Goal: Task Accomplishment & Management: Use online tool/utility

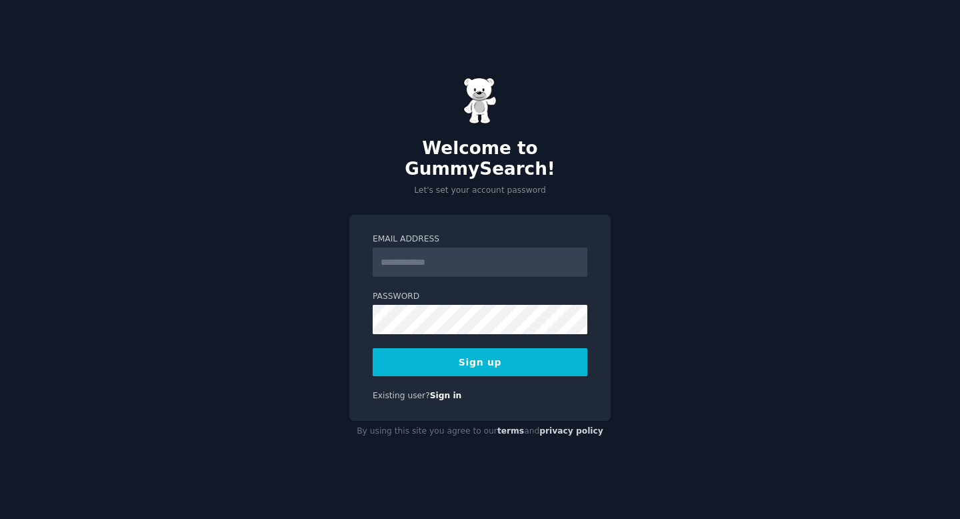
click at [414, 247] on input "Email Address" at bounding box center [480, 261] width 215 height 29
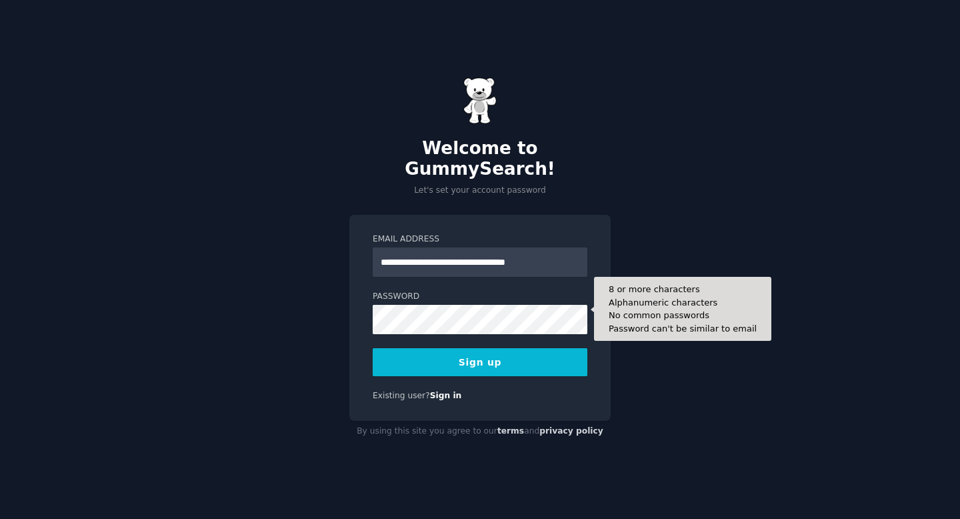
type input "**********"
click at [373, 348] on button "Sign up" at bounding box center [480, 362] width 215 height 28
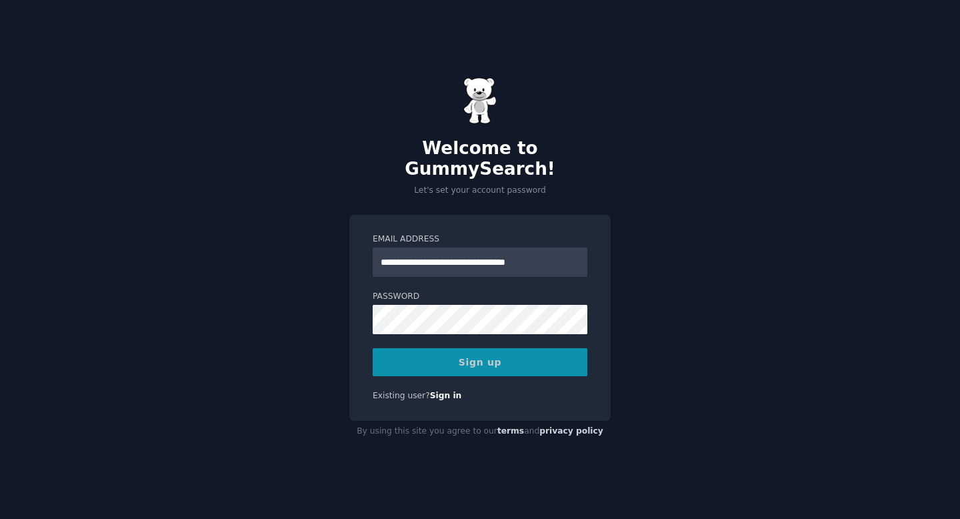
click at [453, 350] on div "Sign up" at bounding box center [480, 362] width 215 height 28
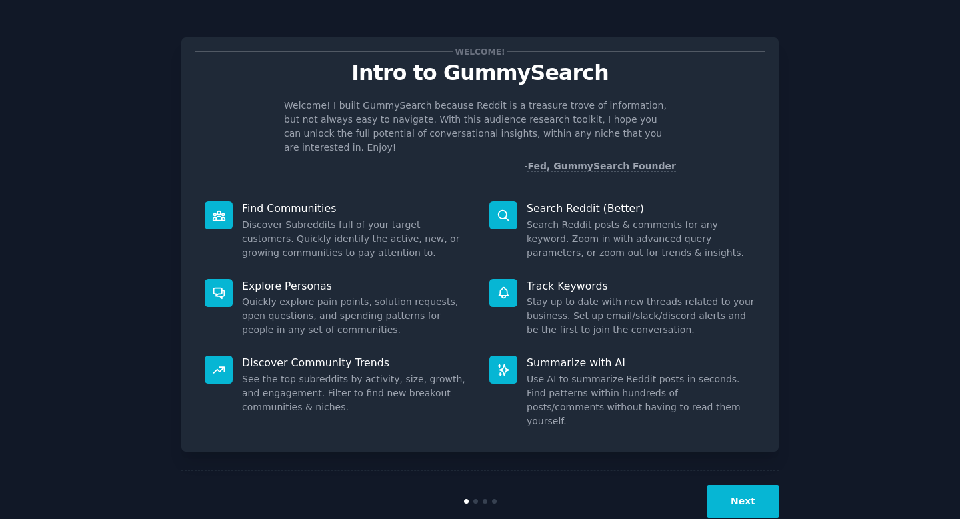
click at [736, 485] on button "Next" at bounding box center [743, 501] width 71 height 33
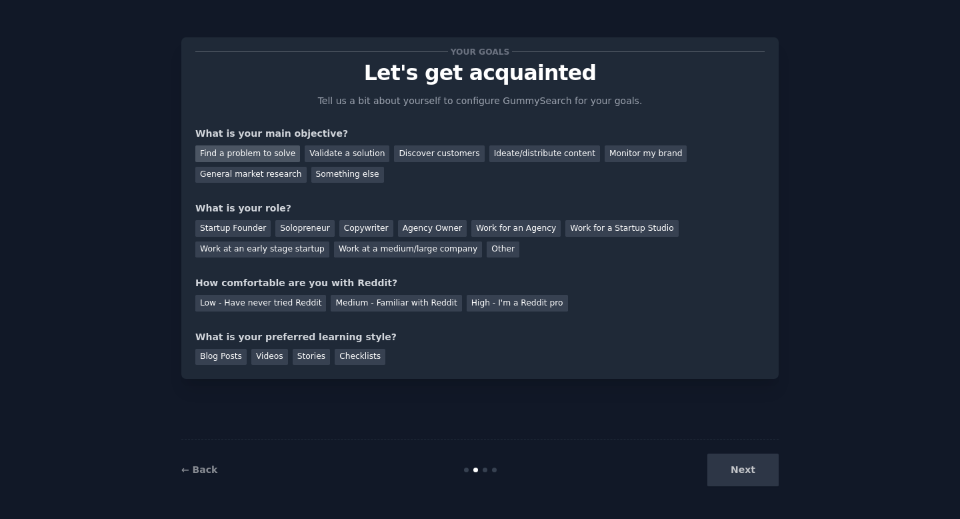
click at [260, 151] on div "Find a problem to solve" at bounding box center [247, 153] width 105 height 17
click at [439, 156] on div "Discover customers" at bounding box center [439, 153] width 90 height 17
click at [277, 159] on div "Find a problem to solve" at bounding box center [247, 153] width 105 height 17
click at [487, 252] on div "Other" at bounding box center [503, 249] width 33 height 17
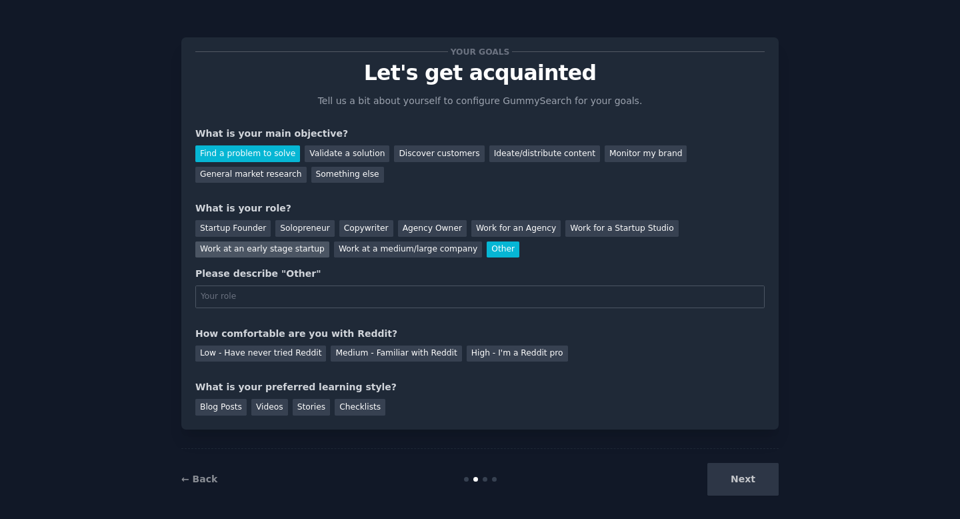
click at [267, 253] on div "Work at an early stage startup" at bounding box center [262, 249] width 134 height 17
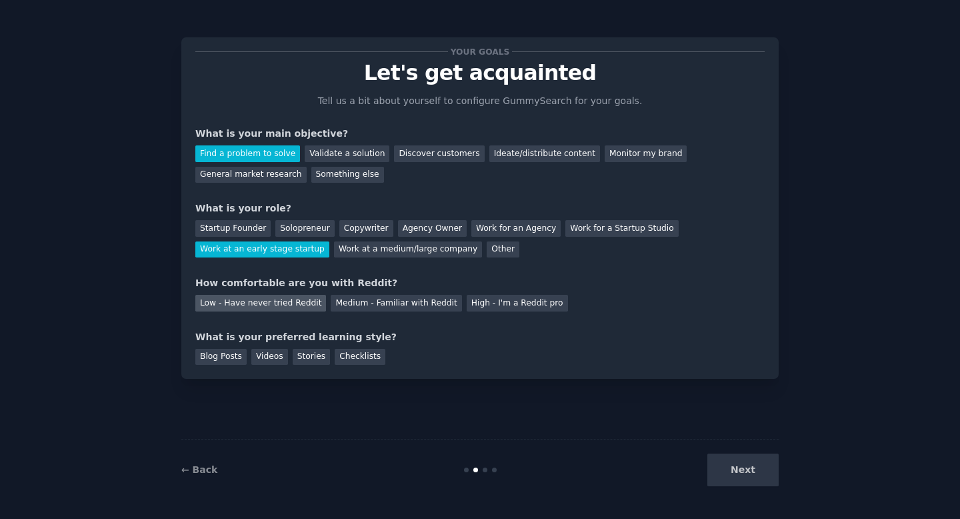
click at [265, 309] on div "Low - Have never tried Reddit" at bounding box center [260, 303] width 131 height 17
click at [215, 353] on div "Blog Posts" at bounding box center [220, 357] width 51 height 17
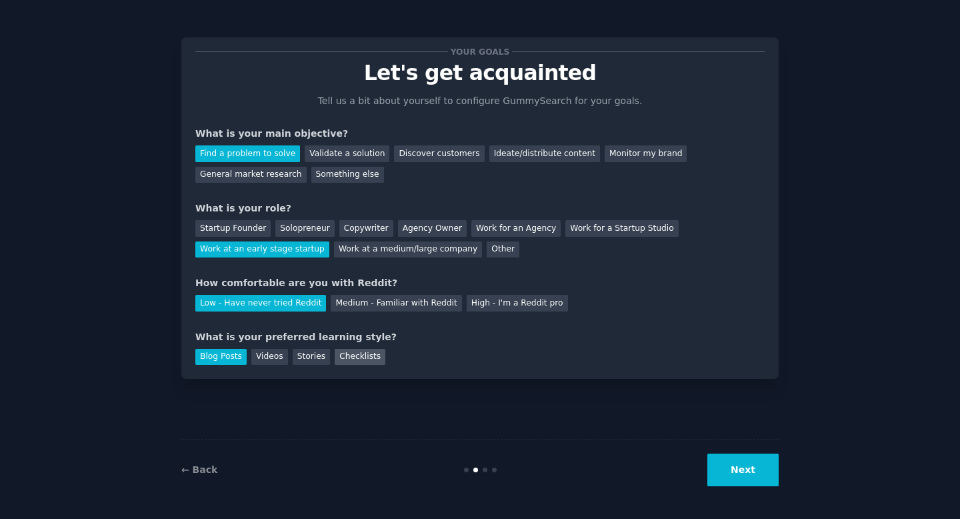
click at [364, 352] on div "Checklists" at bounding box center [360, 357] width 51 height 17
click at [770, 475] on button "Next" at bounding box center [743, 469] width 71 height 33
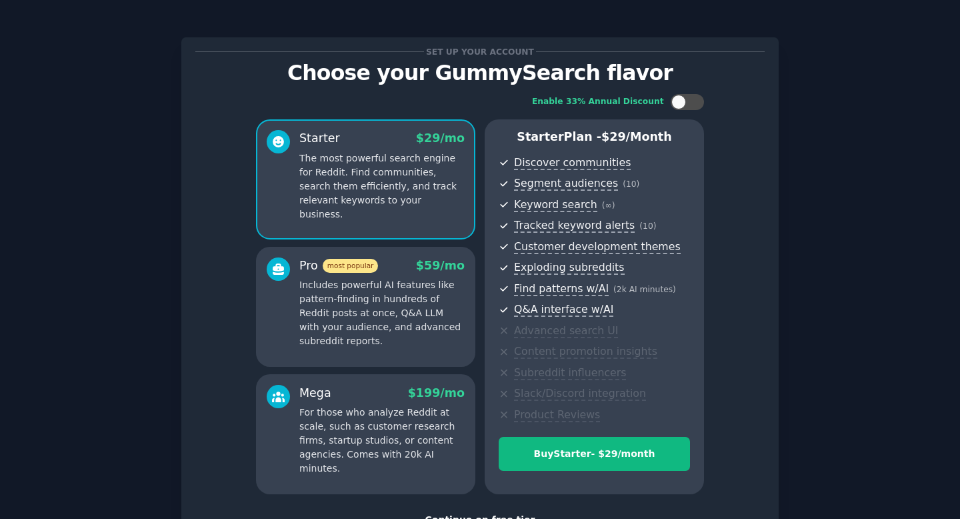
scroll to position [102, 0]
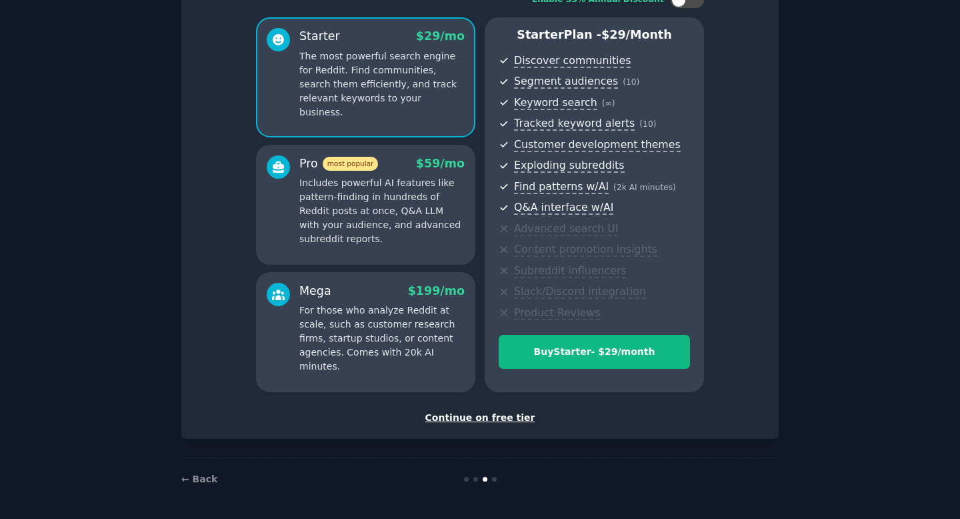
click at [487, 414] on div "Continue on free tier" at bounding box center [480, 418] width 570 height 14
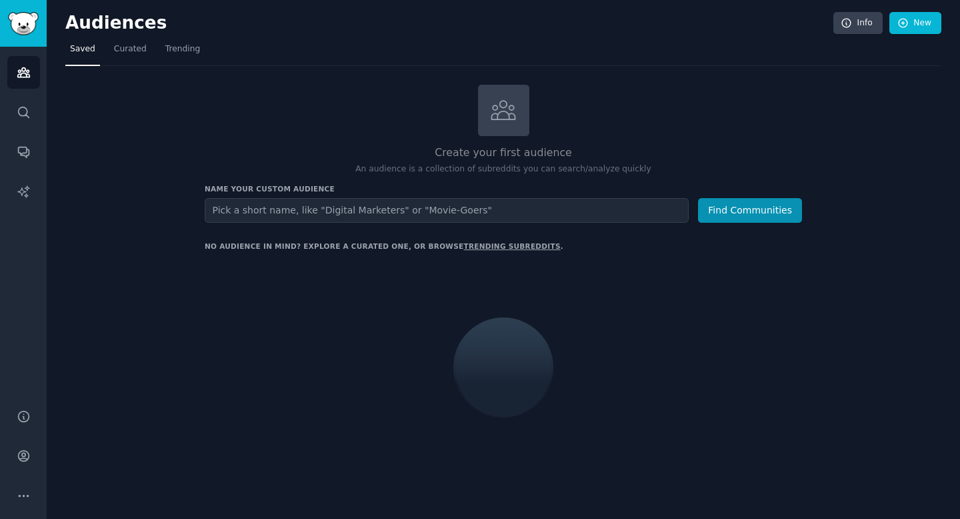
click at [413, 198] on input "text" at bounding box center [447, 210] width 484 height 25
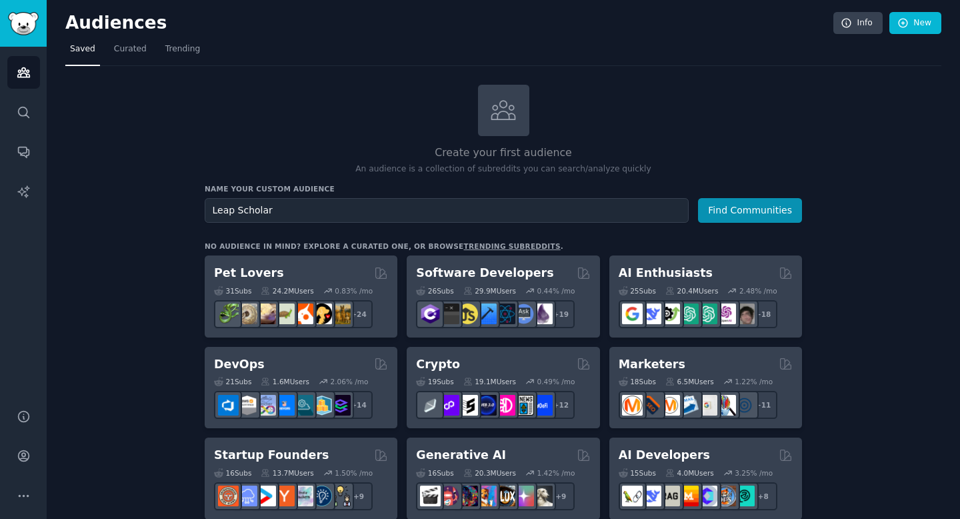
type input "Leap Scholar"
click at [698, 198] on button "Find Communities" at bounding box center [750, 210] width 104 height 25
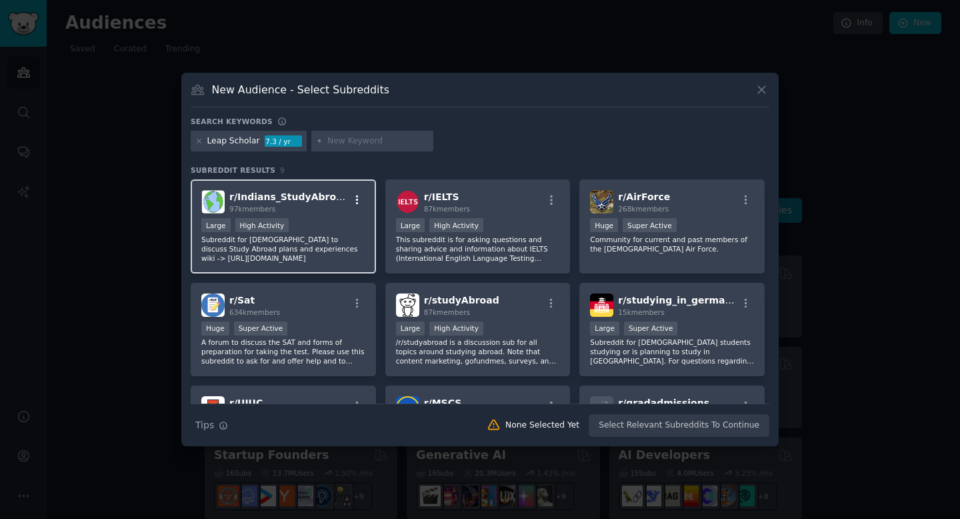
click at [358, 196] on icon "button" at bounding box center [357, 200] width 12 height 12
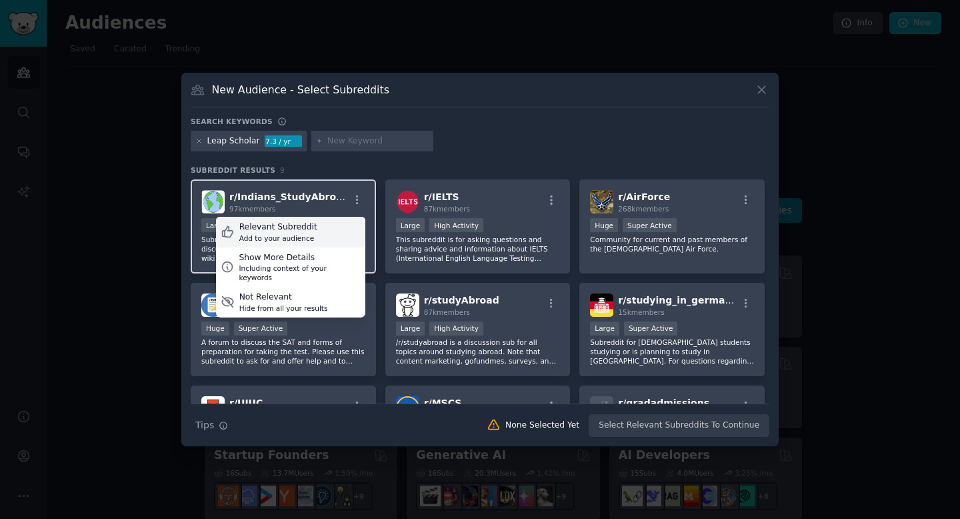
click at [323, 231] on div "Relevant Subreddit Add to your audience" at bounding box center [290, 232] width 149 height 31
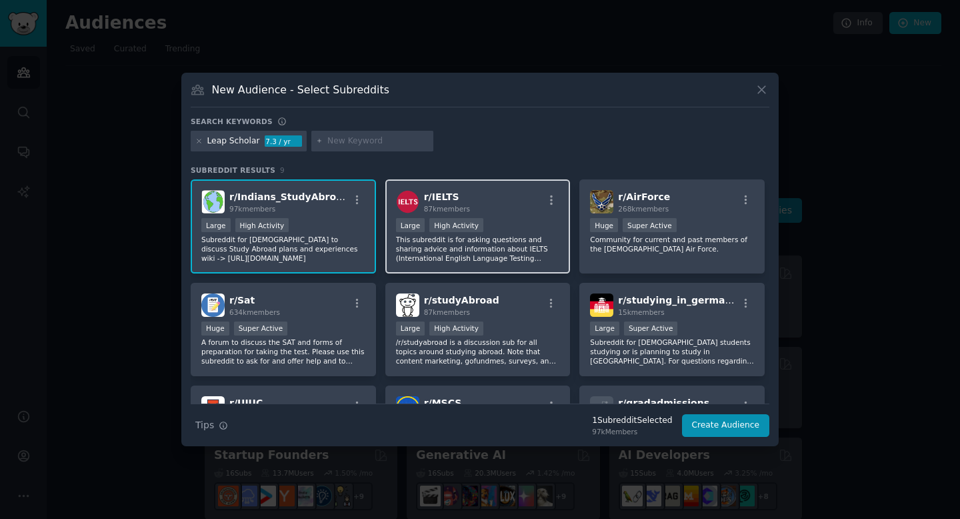
scroll to position [14, 0]
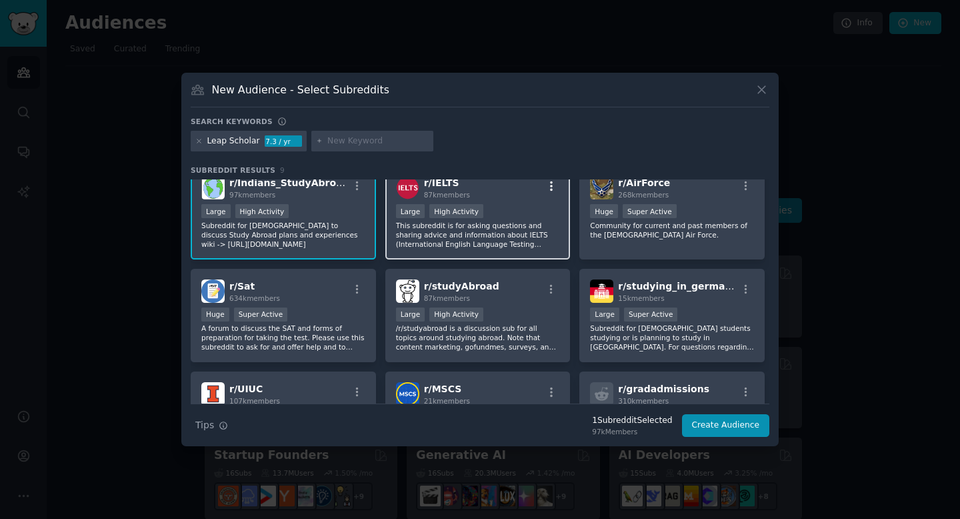
click at [552, 185] on icon "button" at bounding box center [552, 186] width 12 height 12
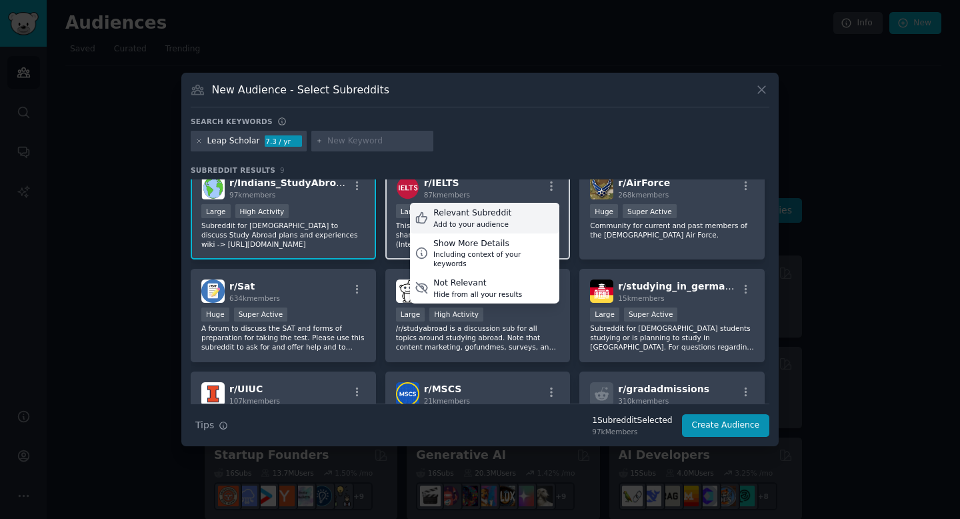
click at [520, 219] on div "Relevant Subreddit Add to your audience" at bounding box center [484, 218] width 149 height 31
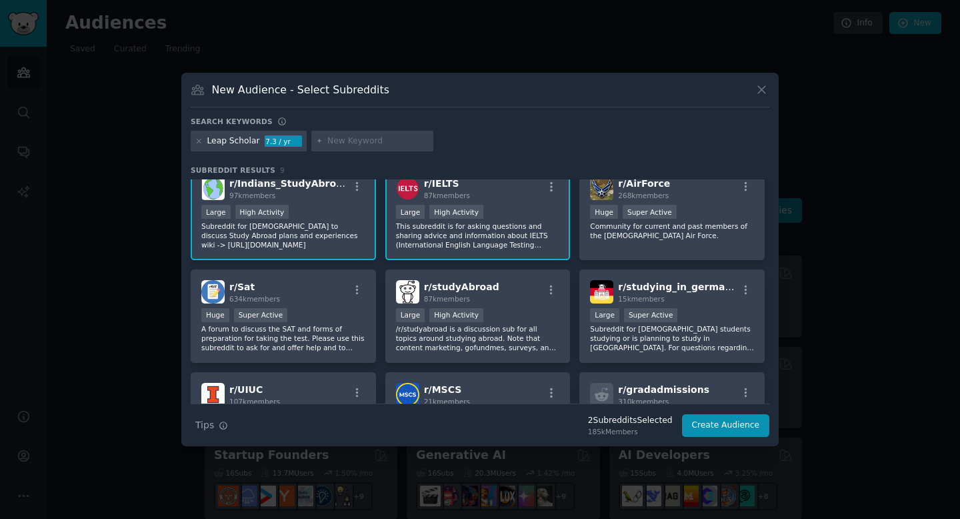
scroll to position [16, 0]
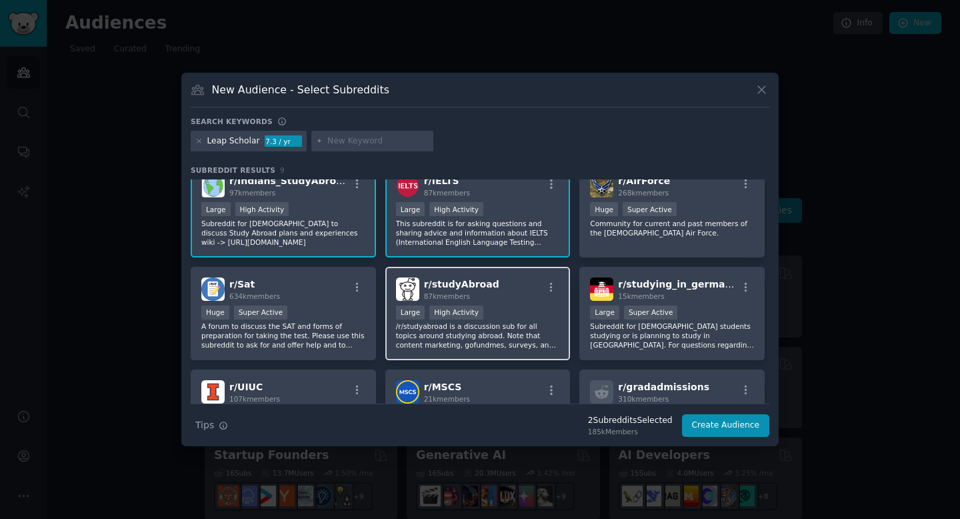
click at [547, 279] on div "r/ studyAbroad 87k members" at bounding box center [478, 288] width 164 height 23
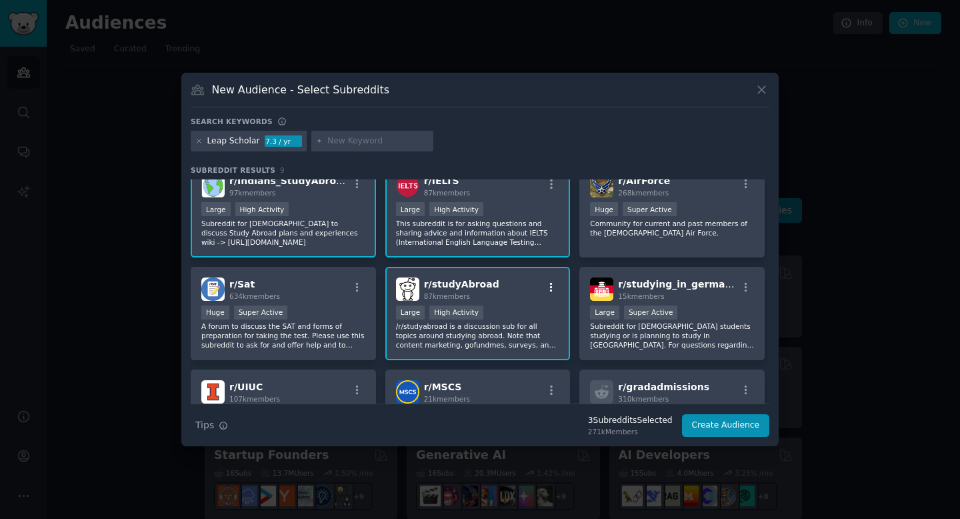
click at [546, 284] on icon "button" at bounding box center [552, 287] width 12 height 12
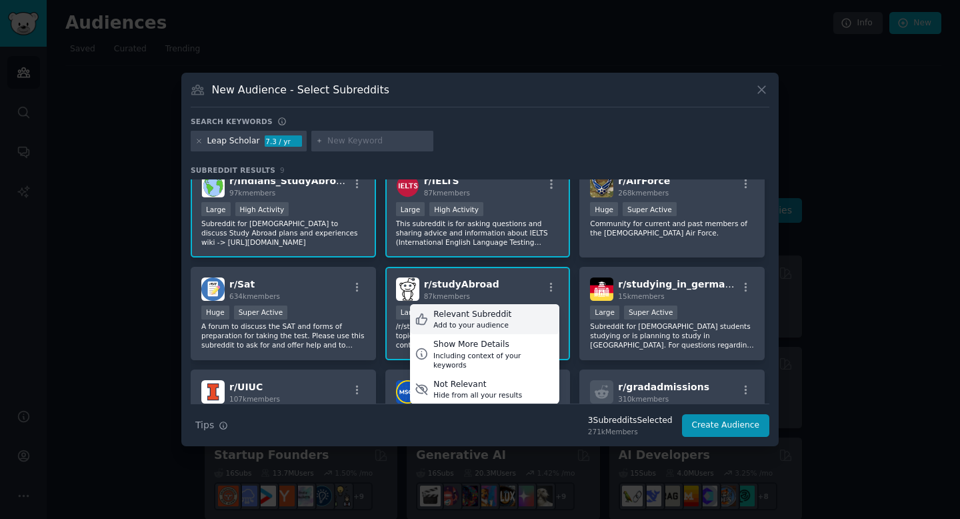
click at [511, 308] on div "Relevant Subreddit Add to your audience" at bounding box center [484, 319] width 149 height 31
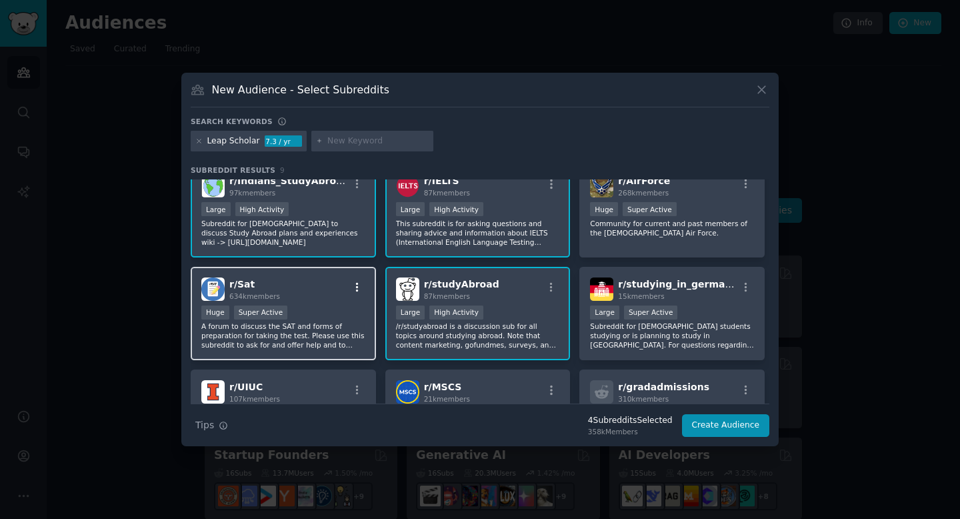
click at [359, 287] on icon "button" at bounding box center [357, 287] width 12 height 12
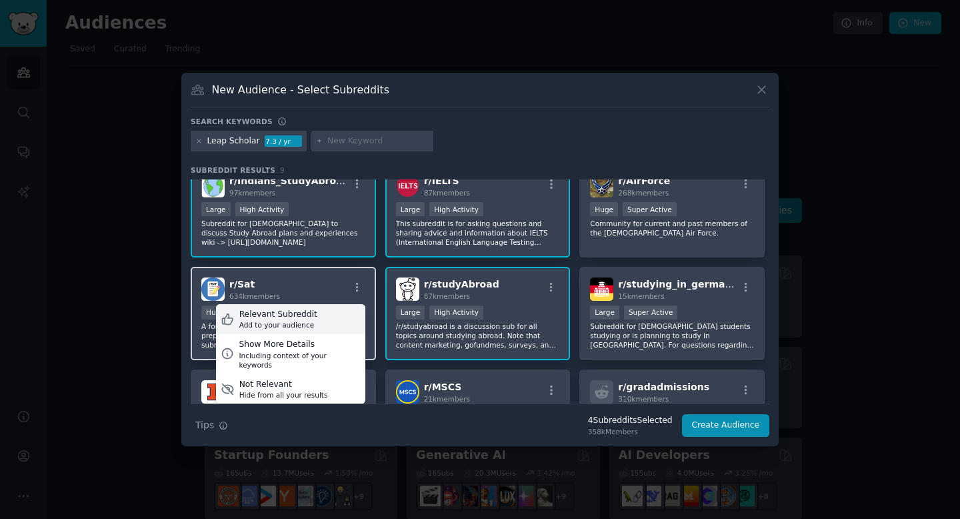
click at [347, 317] on div "Relevant Subreddit Add to your audience" at bounding box center [290, 319] width 149 height 31
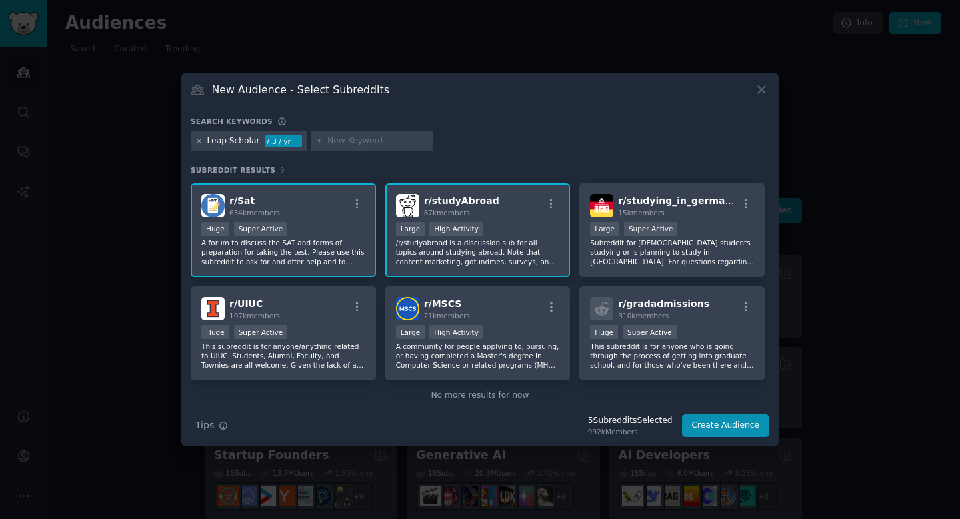
scroll to position [122, 0]
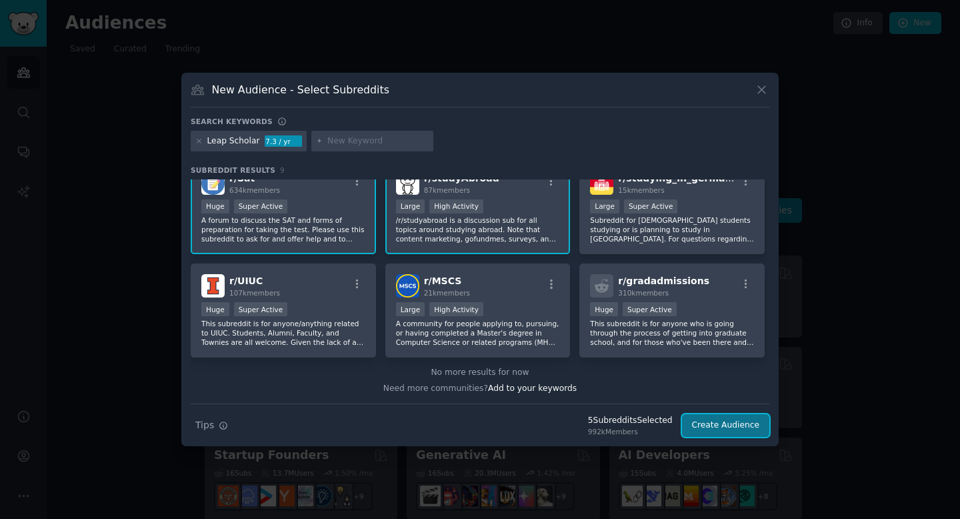
click at [728, 431] on button "Create Audience" at bounding box center [726, 425] width 88 height 23
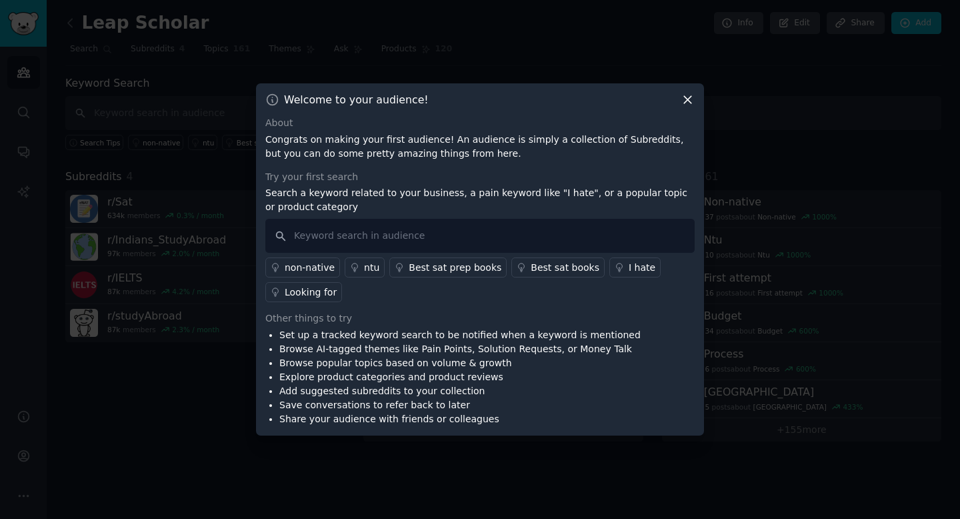
click at [689, 98] on icon at bounding box center [687, 100] width 7 height 7
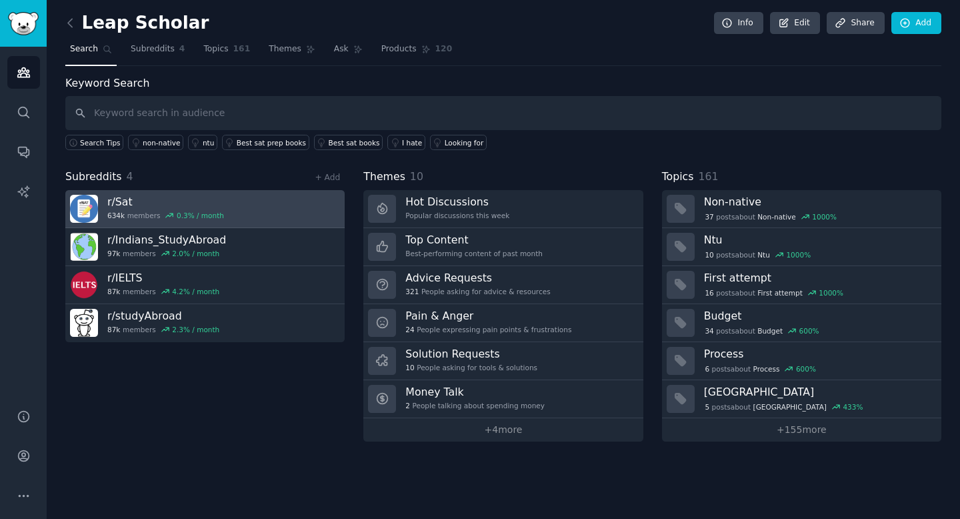
click at [255, 200] on link "r/ Sat 634k members 0.3 % / month" at bounding box center [204, 209] width 279 height 38
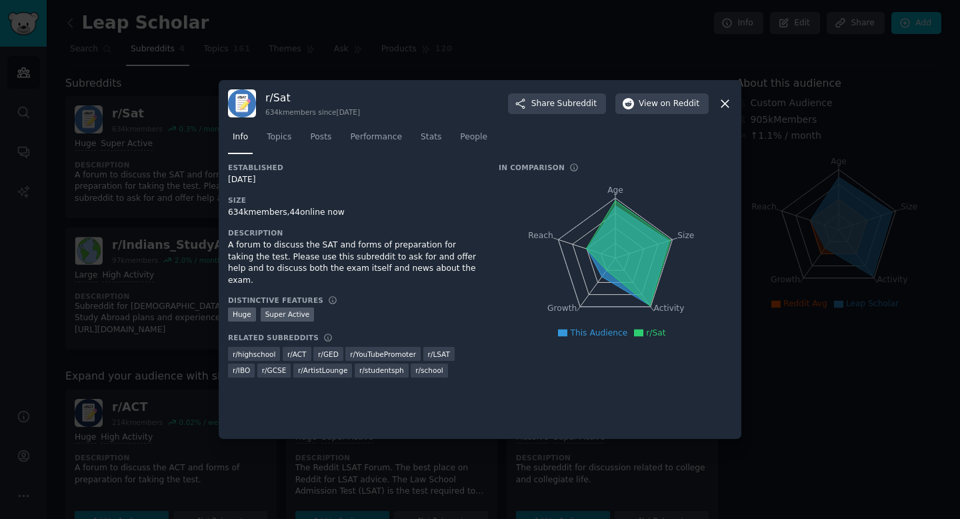
click at [83, 265] on div at bounding box center [480, 259] width 960 height 519
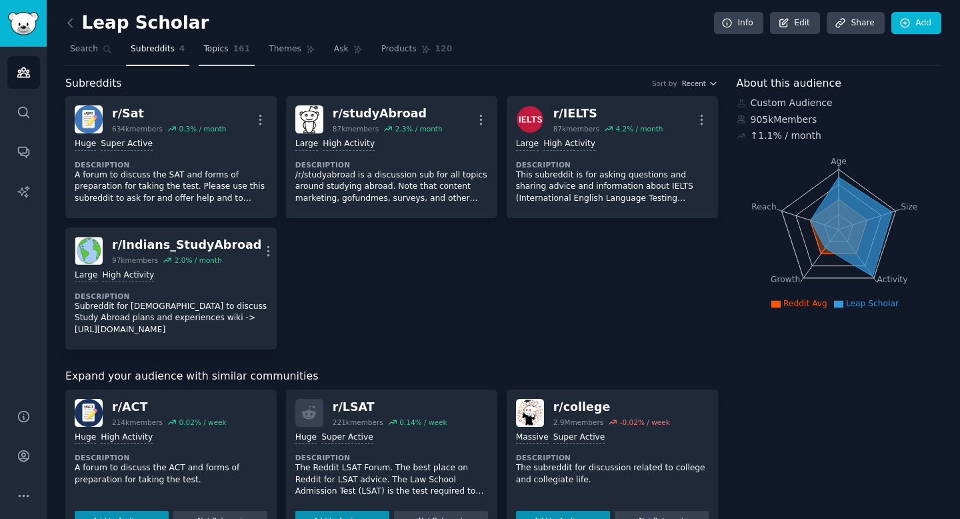
click at [213, 47] on span "Topics" at bounding box center [215, 49] width 25 height 12
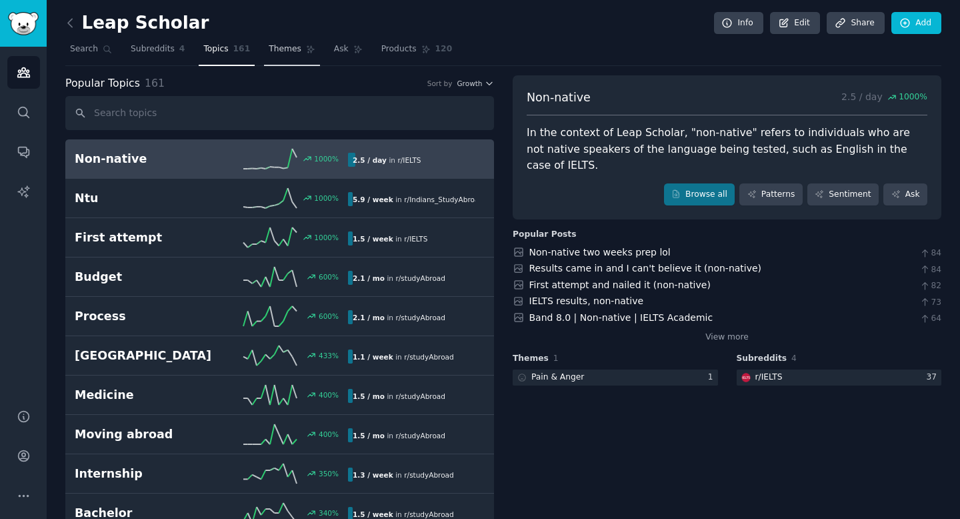
click at [280, 52] on span "Themes" at bounding box center [285, 49] width 33 height 12
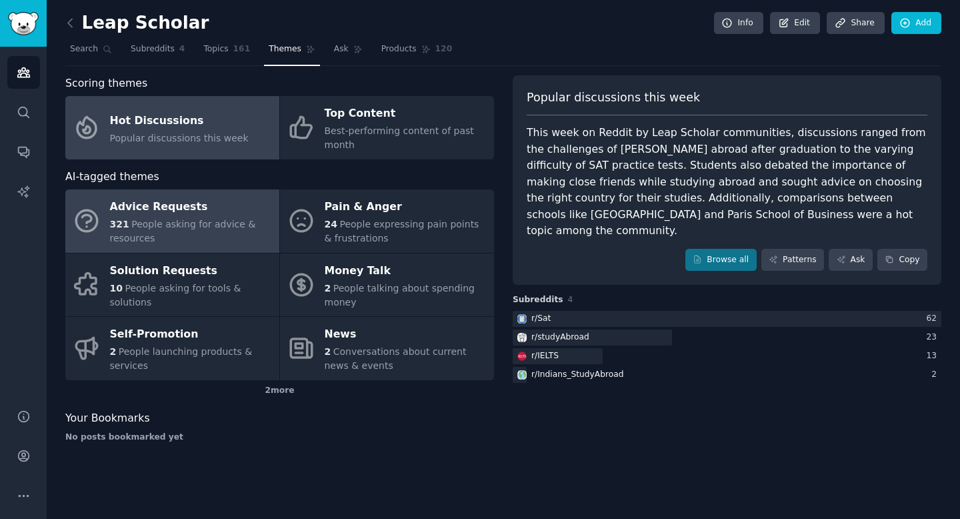
click at [228, 222] on span "People asking for advice & resources" at bounding box center [183, 231] width 146 height 25
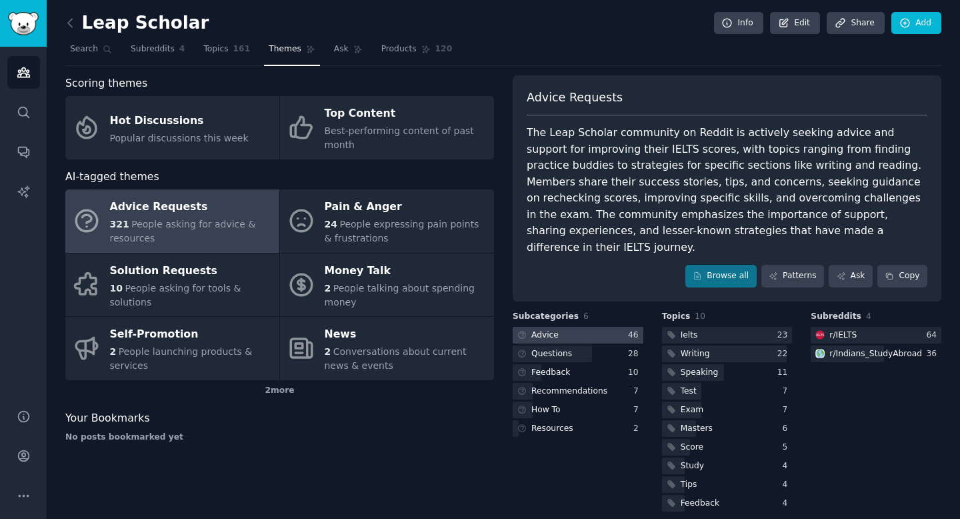
click at [586, 327] on div at bounding box center [578, 335] width 131 height 17
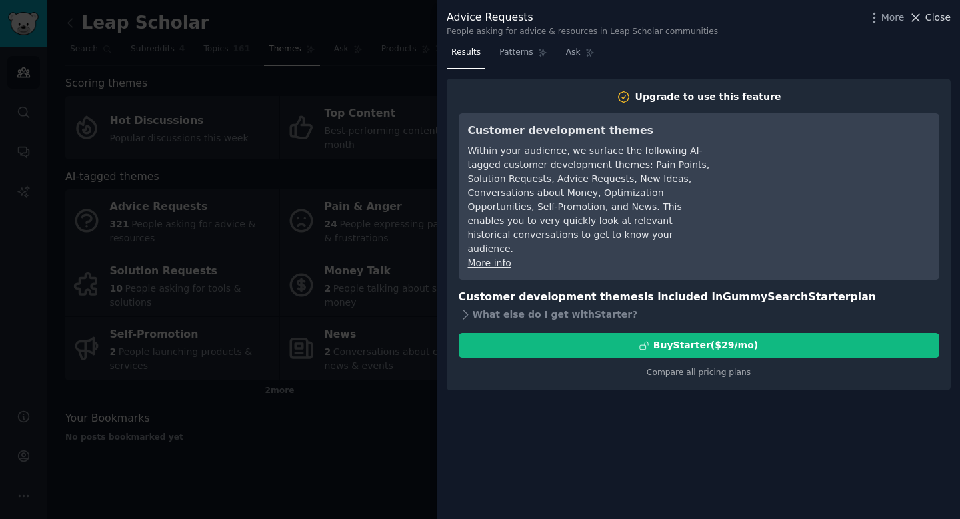
click at [932, 13] on span "Close" at bounding box center [938, 18] width 25 height 14
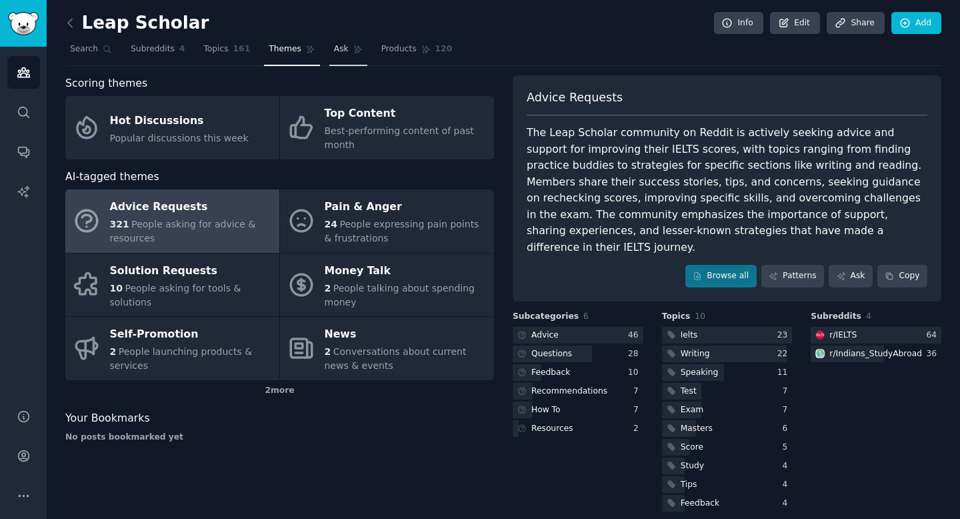
click at [339, 52] on span "Ask" at bounding box center [341, 49] width 15 height 12
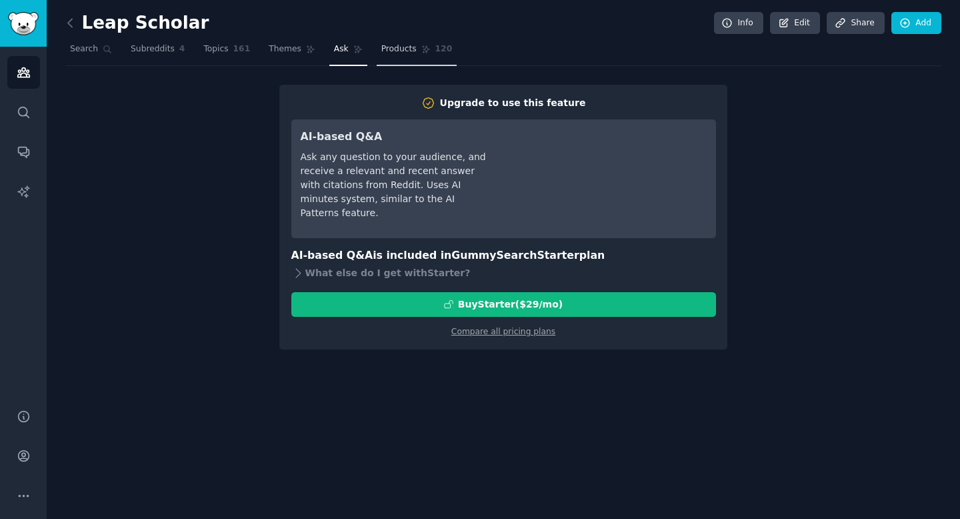
click at [393, 56] on link "Products 120" at bounding box center [417, 52] width 80 height 27
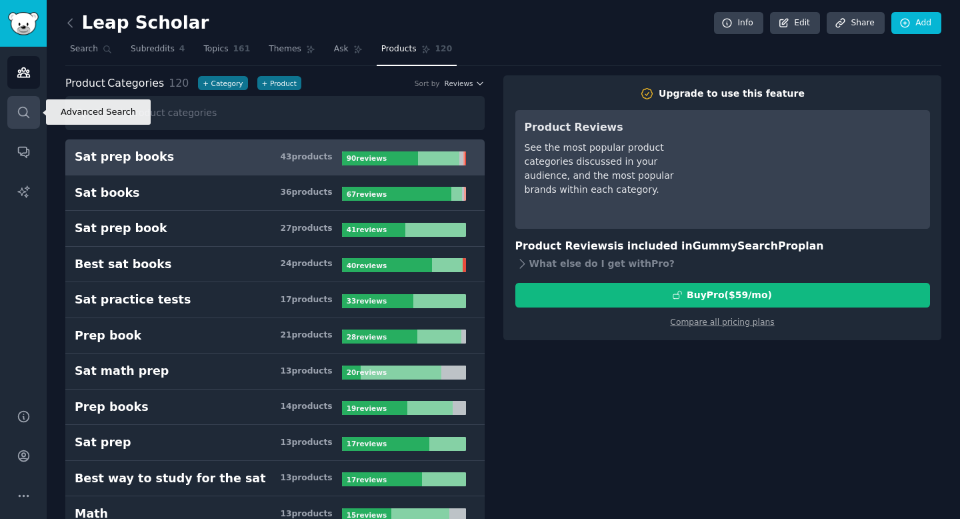
click at [33, 128] on link "Search" at bounding box center [23, 112] width 33 height 33
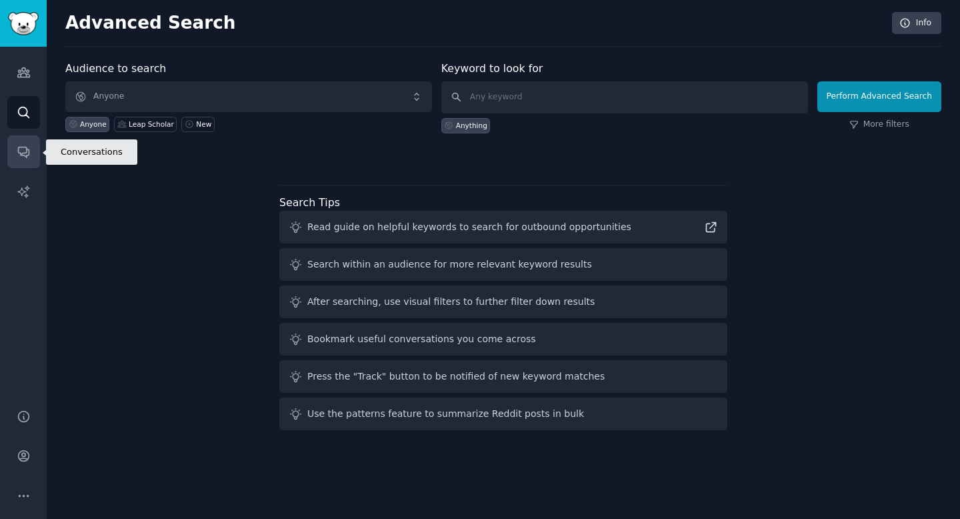
click at [27, 156] on icon "Sidebar" at bounding box center [24, 152] width 14 height 14
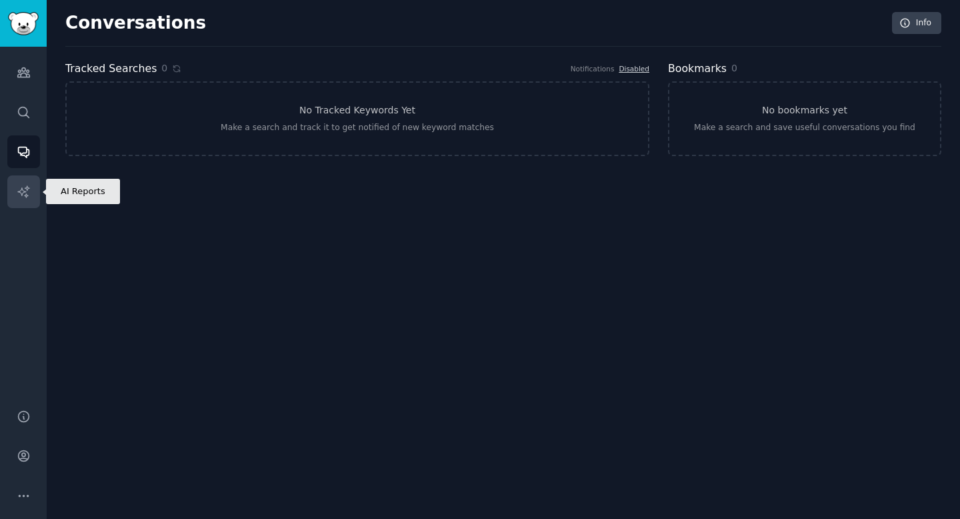
click at [25, 203] on link "AI Reports" at bounding box center [23, 191] width 33 height 33
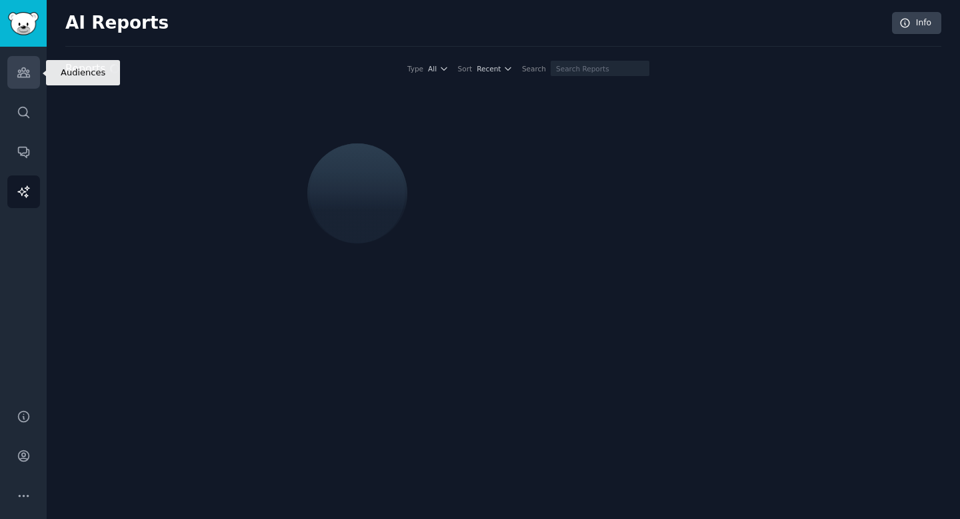
click at [31, 59] on link "Audiences" at bounding box center [23, 72] width 33 height 33
